Goal: Task Accomplishment & Management: Use online tool/utility

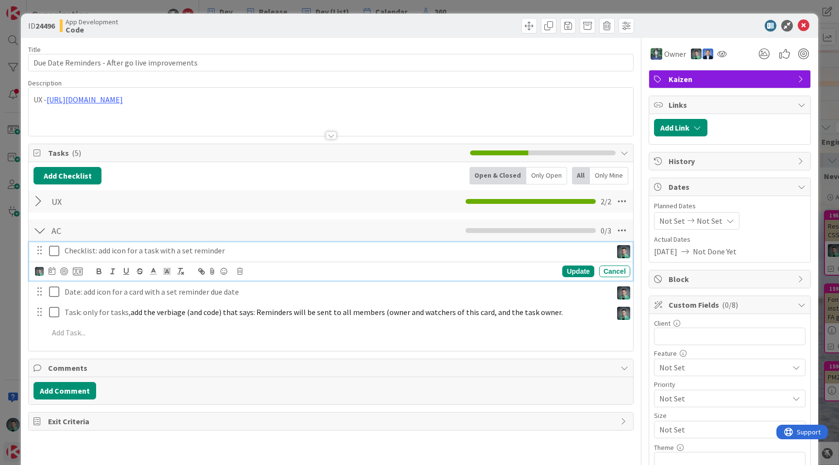
click at [54, 253] on icon at bounding box center [54, 251] width 10 height 12
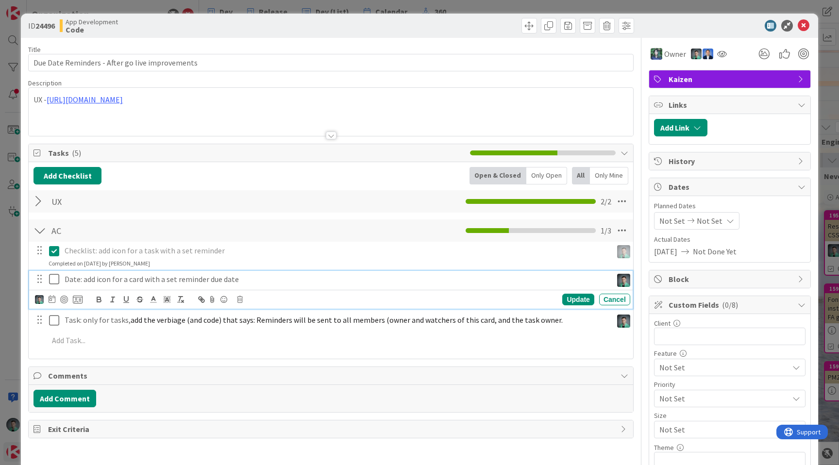
click at [53, 278] on icon at bounding box center [54, 279] width 10 height 12
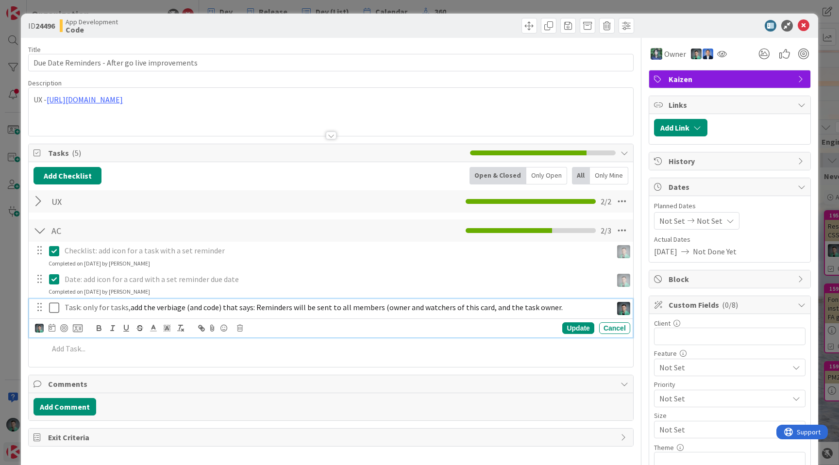
click at [272, 308] on span "add the verbiage (and code) that says: Reminders will be sent to all members (o…" at bounding box center [347, 307] width 432 height 10
drag, startPoint x: 272, startPoint y: 308, endPoint x: 364, endPoint y: 308, distance: 91.3
click at [364, 308] on span "add the verbiage (and code) that says: Reminders will be sent to all members (o…" at bounding box center [347, 307] width 432 height 10
copy span "Reminders will be sent to all members"
click at [490, 309] on span "add the verbiage (and code) that says: Reminders will be sent to all members (o…" at bounding box center [347, 307] width 432 height 10
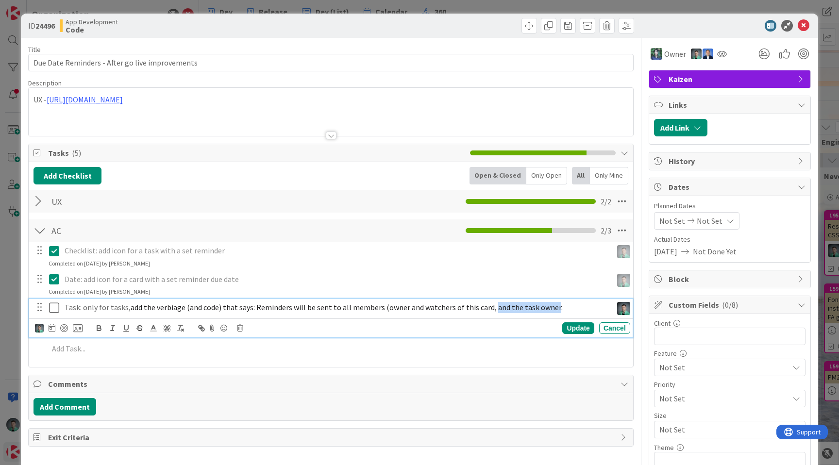
drag, startPoint x: 490, startPoint y: 309, endPoint x: 530, endPoint y: 309, distance: 39.3
click at [530, 309] on span "add the verbiage (and code) that says: Reminders will be sent to all members (o…" at bounding box center [347, 307] width 432 height 10
copy span "and the task owner"
click at [388, 311] on span "add the verbiage (and code) that says: Reminders will be sent to all members (o…" at bounding box center [347, 307] width 432 height 10
click at [11, 167] on div "ID 24496 App Development Code Title 47 / 128 Due Date Reminders - After go live…" at bounding box center [419, 232] width 839 height 465
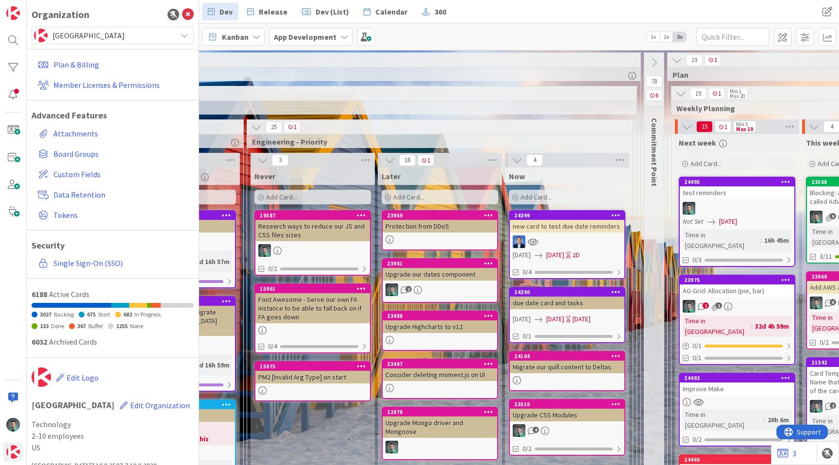
scroll to position [0, 593]
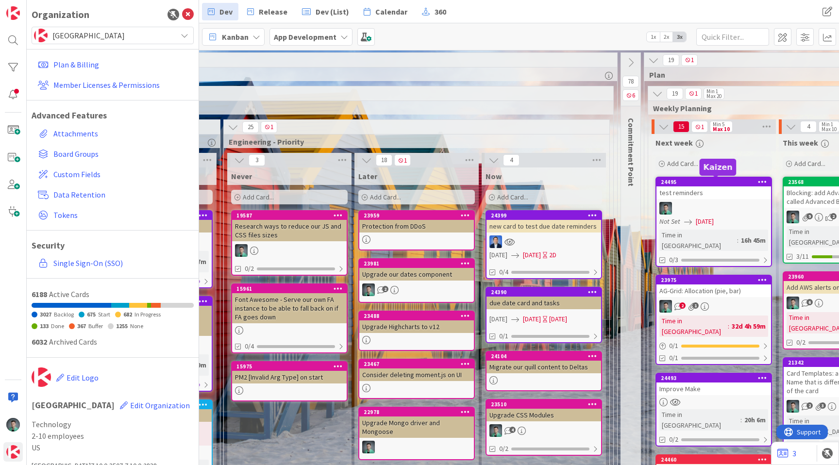
click at [718, 202] on div at bounding box center [713, 208] width 115 height 13
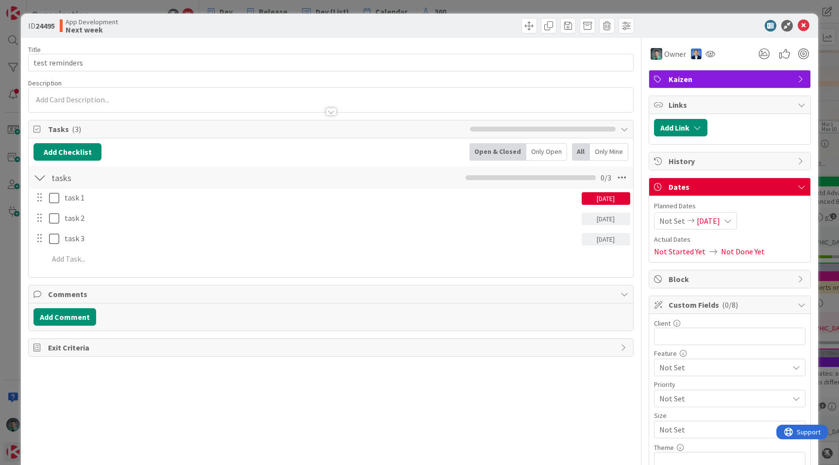
click at [607, 197] on div "09/02/2025" at bounding box center [606, 198] width 49 height 13
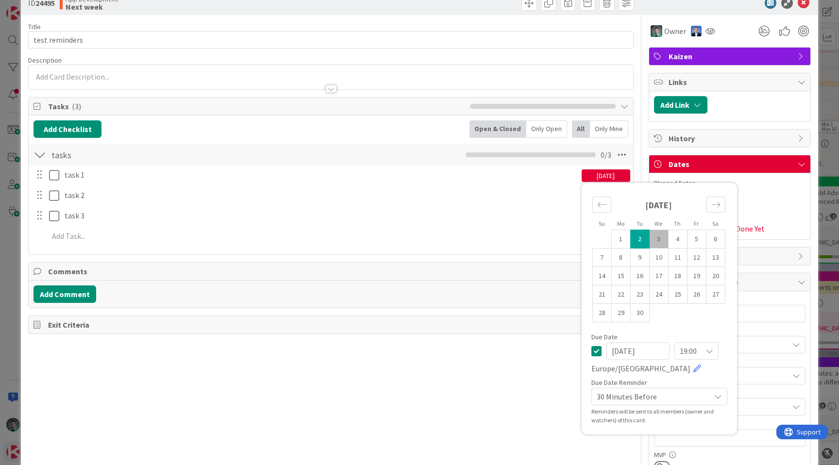
scroll to position [32, 0]
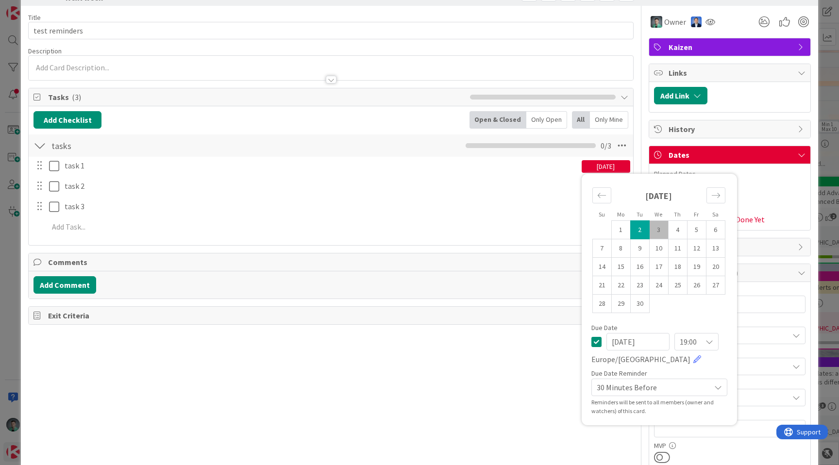
click at [626, 396] on div "30 Minutes Before" at bounding box center [659, 387] width 136 height 17
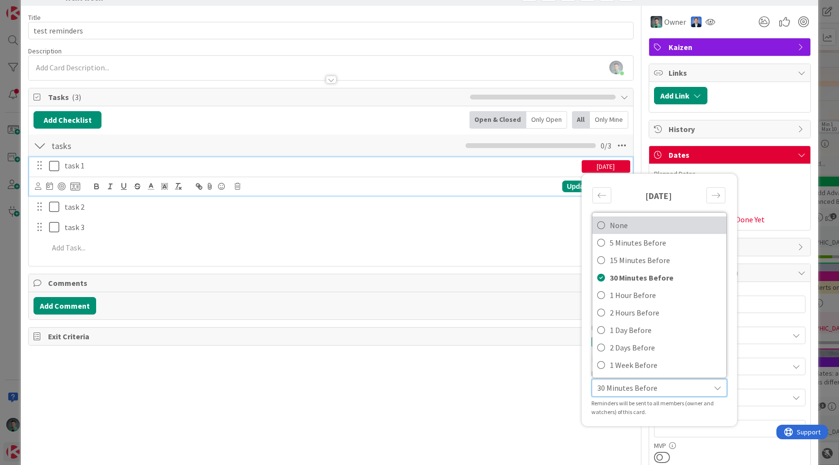
click at [625, 223] on span "None" at bounding box center [666, 225] width 112 height 15
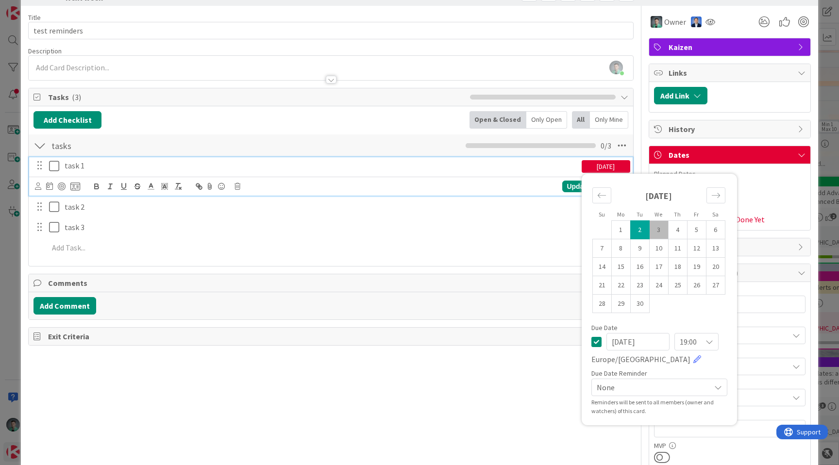
click at [485, 170] on p "task 1" at bounding box center [321, 165] width 513 height 11
